Goal: Task Accomplishment & Management: Complete application form

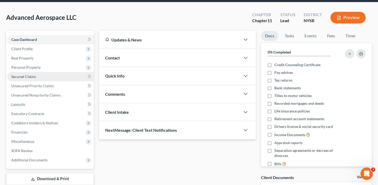
scroll to position [19, 0]
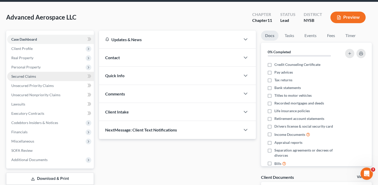
click at [53, 79] on link "Secured Claims" at bounding box center [50, 76] width 87 height 9
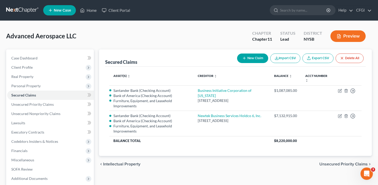
scroll to position [20, 0]
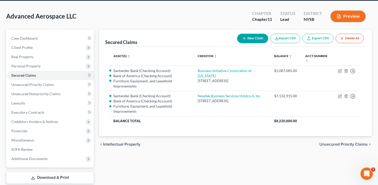
click at [342, 20] on button "Preview" at bounding box center [348, 17] width 35 height 12
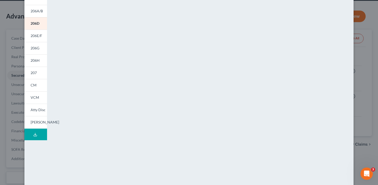
scroll to position [61, 0]
click at [22, 94] on div "201 206Sum 204 206A/B 206D 206E/F 206G 206H 207 202 CM VCM Atty Disc [PERSON_NA…" at bounding box center [36, 93] width 28 height 260
click at [17, 90] on div "Petition Preview Schedule D: Creditors Who Have Claims Secured by Property × 20…" at bounding box center [189, 92] width 378 height 185
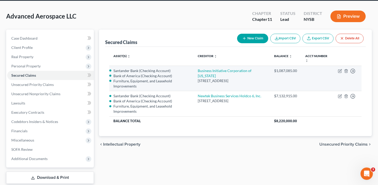
click at [338, 71] on td "Move to E Move to F Move to G Move to Notice Only" at bounding box center [348, 78] width 28 height 25
click at [339, 71] on icon "button" at bounding box center [340, 71] width 4 height 4
select select "35"
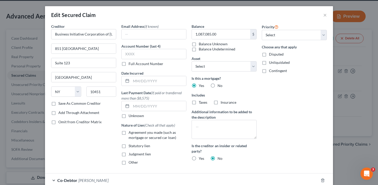
select select "2771265"
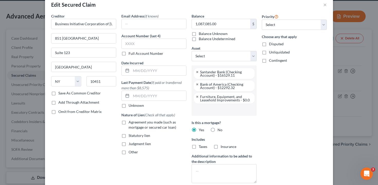
scroll to position [11, 0]
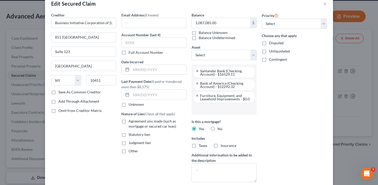
click at [362, 53] on div "Edit Secured Claim × Creditor * Business Initiative Corporation of [US_STATE] […" at bounding box center [189, 92] width 378 height 185
click at [327, 4] on button "×" at bounding box center [326, 4] width 4 height 6
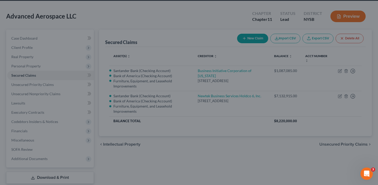
click at [346, 13] on div at bounding box center [189, 92] width 378 height 185
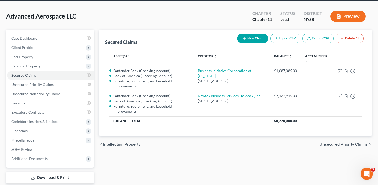
click at [347, 17] on button "Preview" at bounding box center [348, 17] width 35 height 12
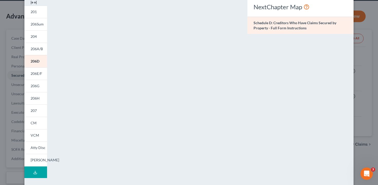
scroll to position [52, 0]
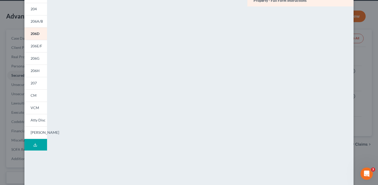
click at [15, 120] on div "Petition Preview Schedule D: Creditors Who Have Claims Secured by Property × 20…" at bounding box center [189, 92] width 378 height 185
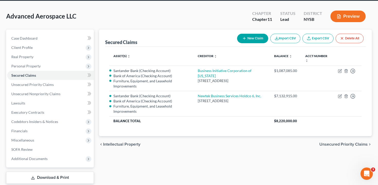
click at [346, 18] on button "Preview" at bounding box center [348, 17] width 35 height 12
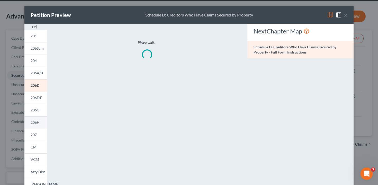
click at [37, 125] on link "206H" at bounding box center [35, 122] width 23 height 12
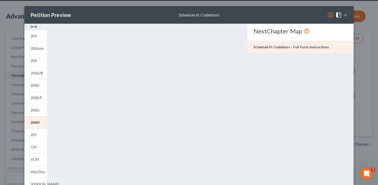
click at [10, 41] on div "Petition Preview Schedule H: Codebtors × 201 206Sum 204 206A/B 206D 206E/F 206G…" at bounding box center [189, 92] width 378 height 185
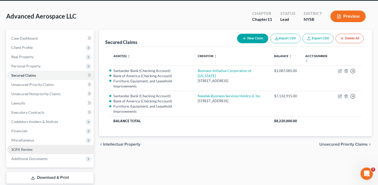
click at [31, 150] on span "SOFA Review" at bounding box center [21, 149] width 21 height 4
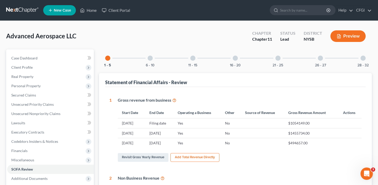
click at [233, 58] on div at bounding box center [235, 58] width 5 height 5
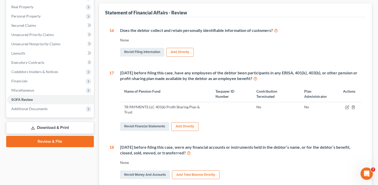
scroll to position [73, 0]
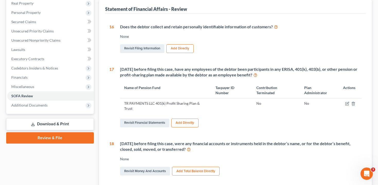
click at [258, 75] on icon at bounding box center [255, 74] width 4 height 5
click at [144, 122] on link "Revisit Financial Statements" at bounding box center [144, 123] width 49 height 9
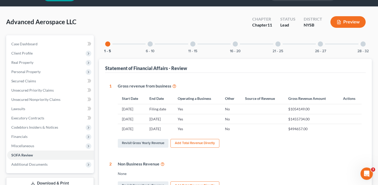
scroll to position [12, 0]
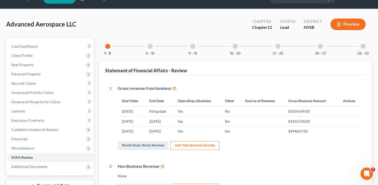
click at [236, 46] on div at bounding box center [235, 46] width 5 height 5
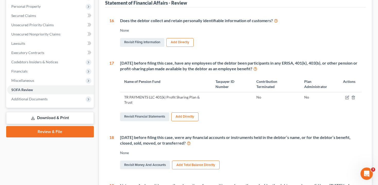
scroll to position [103, 0]
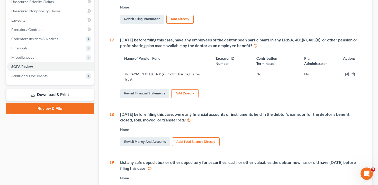
click at [186, 94] on button "Add Directly" at bounding box center [184, 93] width 27 height 9
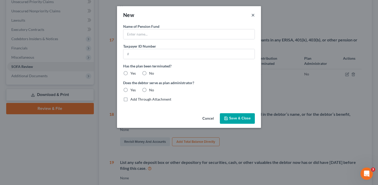
click at [254, 15] on button "×" at bounding box center [253, 15] width 4 height 6
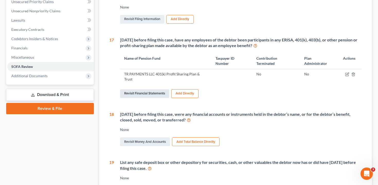
click at [160, 94] on link "Revisit Financial Statements" at bounding box center [144, 93] width 49 height 9
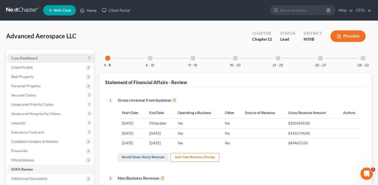
click at [43, 60] on link "Case Dashboard" at bounding box center [50, 58] width 87 height 9
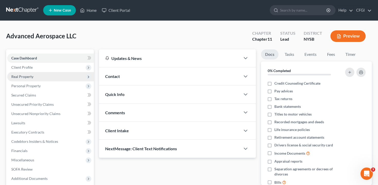
click at [42, 76] on span "Real Property" at bounding box center [50, 76] width 87 height 9
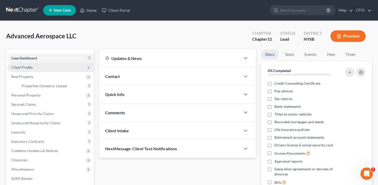
click at [42, 66] on span "Client Profile" at bounding box center [50, 67] width 87 height 9
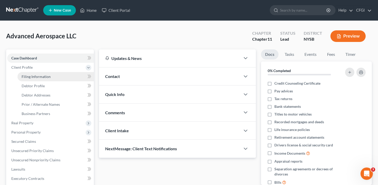
click at [53, 77] on link "Filing Information" at bounding box center [56, 76] width 76 height 9
select select "1"
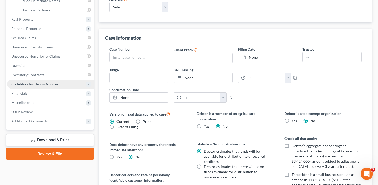
scroll to position [118, 0]
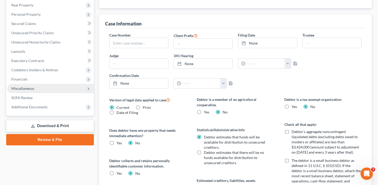
click at [42, 92] on span "Miscellaneous" at bounding box center [50, 88] width 87 height 9
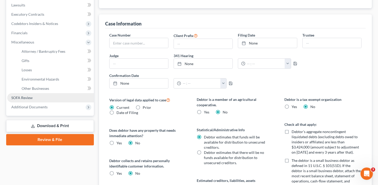
click at [38, 98] on link "SOFA Review" at bounding box center [50, 97] width 87 height 9
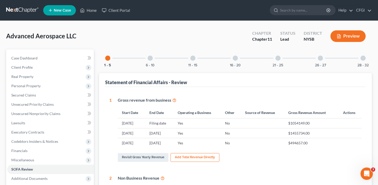
click at [233, 59] on div at bounding box center [235, 58] width 5 height 5
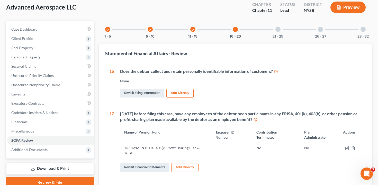
scroll to position [65, 0]
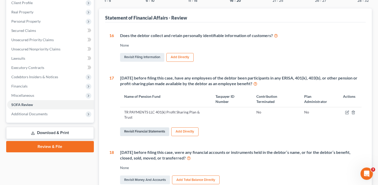
click at [146, 131] on link "Revisit Financial Statements" at bounding box center [144, 131] width 49 height 9
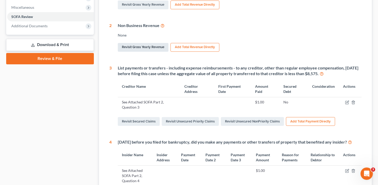
scroll to position [56, 0]
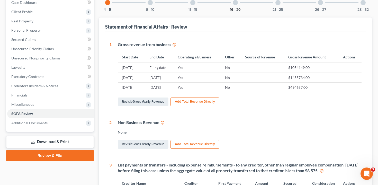
click at [237, 10] on button "16 - 20" at bounding box center [235, 10] width 11 height 4
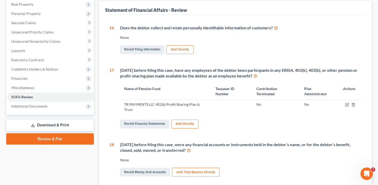
scroll to position [77, 0]
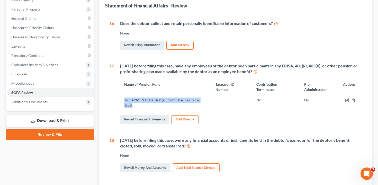
drag, startPoint x: 122, startPoint y: 100, endPoint x: 148, endPoint y: 107, distance: 26.8
click at [148, 107] on td "TR PAYMENTS LLC 401(k) Profit Sharing Plan & Trust" at bounding box center [166, 102] width 92 height 15
copy td "TR PAYMENTS LLC 401(k) Profit Sharing Plan & Trust"
click at [347, 102] on icon "button" at bounding box center [347, 100] width 3 height 3
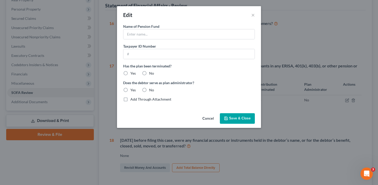
click at [311, 119] on div "Edit × Name of Pension Fund * Taxpayer ID Number Has the plan been terminated? …" at bounding box center [189, 92] width 378 height 185
click at [206, 118] on button "Cancel" at bounding box center [208, 119] width 20 height 10
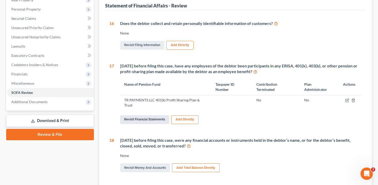
click at [151, 121] on link "Revisit Financial Statements" at bounding box center [144, 119] width 49 height 9
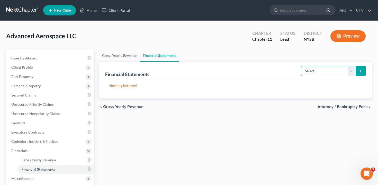
click at [345, 68] on select "Select Auditor Bookkeeper Creditor Pension Contribution Records Keeper Tax Cons…" at bounding box center [327, 71] width 53 height 10
select select "pension_contribution"
click at [302, 66] on select "Select Auditor Bookkeeper Creditor Pension Contribution Records Keeper Tax Cons…" at bounding box center [327, 71] width 53 height 10
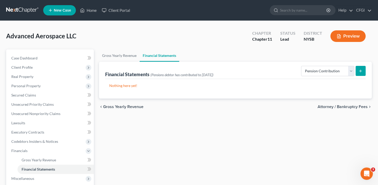
click at [362, 68] on button "submit" at bounding box center [361, 71] width 10 height 10
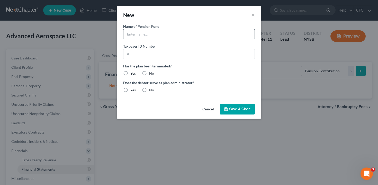
click at [172, 36] on input "text" at bounding box center [189, 34] width 131 height 10
paste input "TR PAYMENTS LLC 401(k) Profit Sharing Plan & Trust"
type input "TR PAYMENTS LLC 401(k) Profit Sharing Plan & Trust"
click at [149, 72] on label "No" at bounding box center [151, 73] width 5 height 5
click at [151, 72] on input "No" at bounding box center [152, 72] width 3 height 3
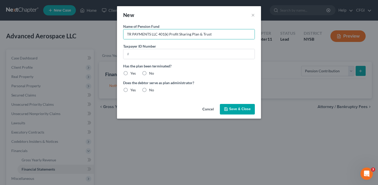
radio input "true"
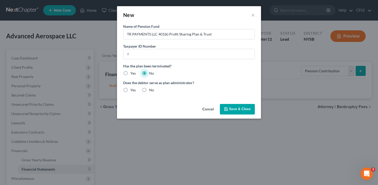
click at [149, 91] on label "No" at bounding box center [151, 90] width 5 height 5
click at [151, 91] on input "No" at bounding box center [152, 89] width 3 height 3
radio input "true"
click at [228, 110] on icon "button" at bounding box center [226, 109] width 4 height 4
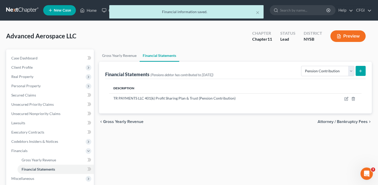
click at [332, 40] on button "Preview" at bounding box center [348, 36] width 35 height 12
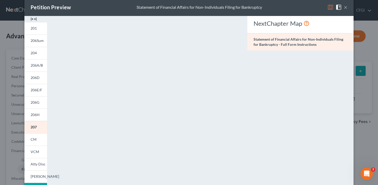
scroll to position [5, 0]
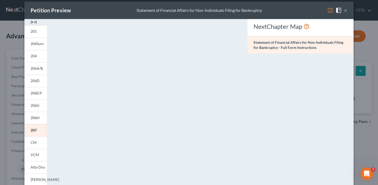
click at [346, 10] on button "×" at bounding box center [346, 10] width 4 height 6
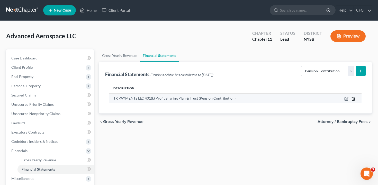
click at [355, 98] on icon "button" at bounding box center [354, 99] width 4 height 4
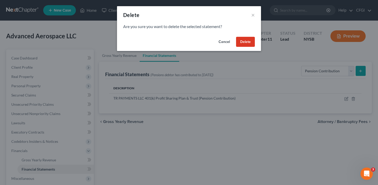
click at [248, 38] on button "Delete" at bounding box center [245, 42] width 19 height 10
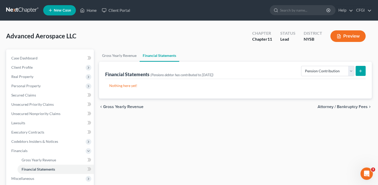
click at [351, 34] on button "Preview" at bounding box center [348, 36] width 35 height 12
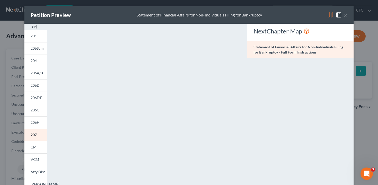
scroll to position [105, 0]
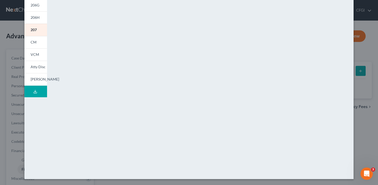
click at [7, 96] on div "Petition Preview Statement of Financial Affairs for Non-Individuals Filing for …" at bounding box center [189, 92] width 378 height 185
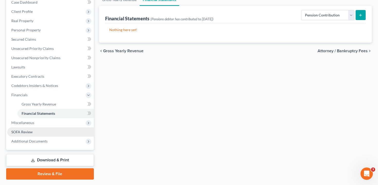
click at [33, 133] on link "SOFA Review" at bounding box center [50, 131] width 87 height 9
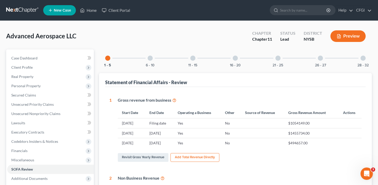
click at [236, 58] on div at bounding box center [235, 58] width 5 height 5
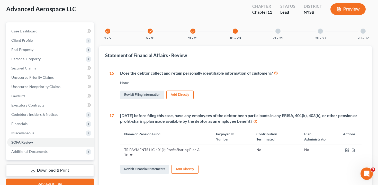
scroll to position [86, 0]
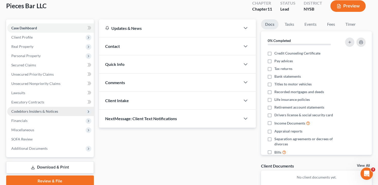
scroll to position [33, 0]
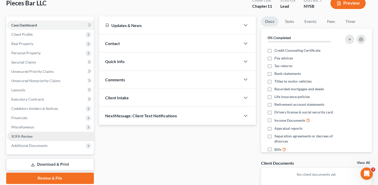
click at [60, 137] on link "SOFA Review" at bounding box center [50, 136] width 87 height 9
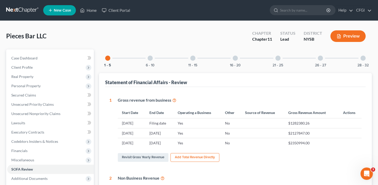
click at [239, 59] on div "16 - 20" at bounding box center [236, 58] width 18 height 18
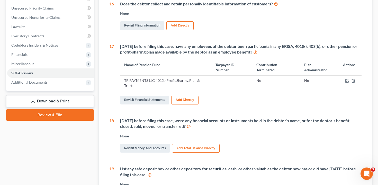
scroll to position [84, 0]
